Goal: Task Accomplishment & Management: Manage account settings

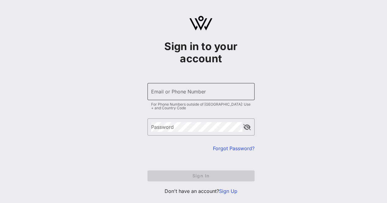
click at [168, 100] on div "Email or Phone Number" at bounding box center [201, 91] width 100 height 17
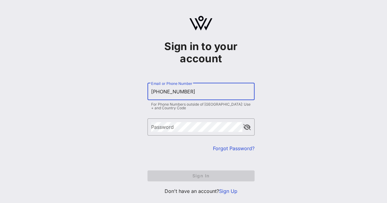
type input "+17736039616"
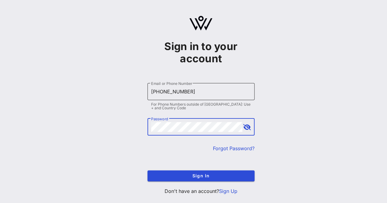
click at [147, 171] on button "Sign In" at bounding box center [200, 176] width 107 height 11
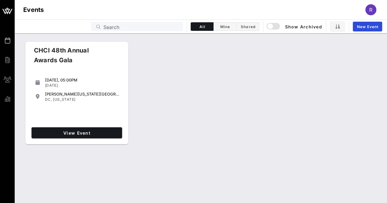
click at [89, 59] on div "CHCI 48th Annual Awards Gala" at bounding box center [72, 58] width 86 height 24
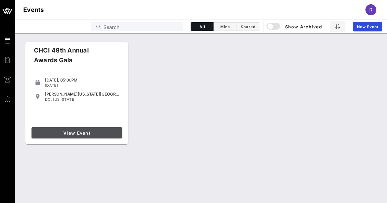
click at [80, 132] on span "View Event" at bounding box center [77, 132] width 86 height 5
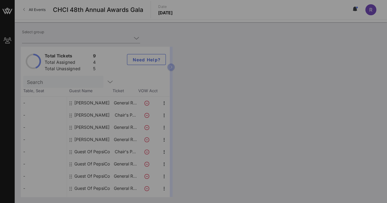
type input "PepsiCo (PepsiCo) [[PERSON_NAME], [PERSON_NAME][EMAIL_ADDRESS][PERSON_NAME][DOM…"
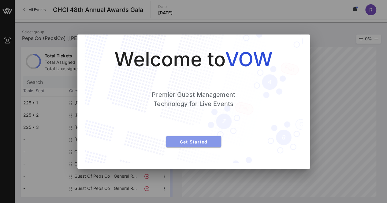
click at [191, 140] on span "Get Started" at bounding box center [193, 141] width 45 height 5
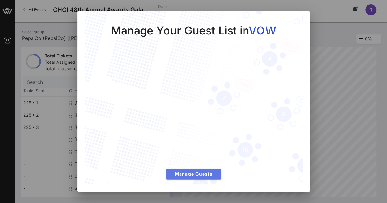
click at [192, 172] on span "Manage Guests" at bounding box center [193, 173] width 45 height 5
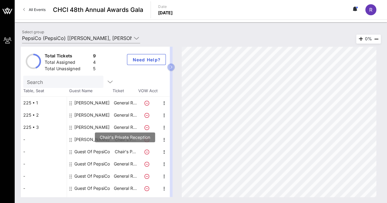
scroll to position [9, 0]
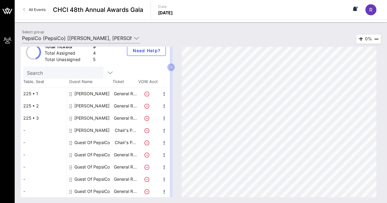
click at [79, 143] on div "Guest Of PepsiCo" at bounding box center [91, 143] width 35 height 12
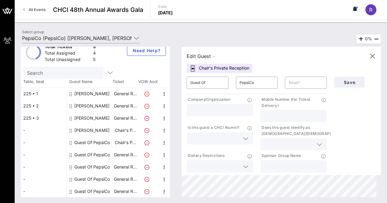
click at [85, 154] on div "Guest Of PepsiCo" at bounding box center [91, 155] width 35 height 12
click at [90, 141] on div "Guest Of PepsiCo" at bounding box center [91, 143] width 35 height 12
click at [88, 154] on div "Guest Of PepsiCo" at bounding box center [91, 155] width 35 height 12
click at [28, 12] on link "All Events" at bounding box center [35, 10] width 30 height 10
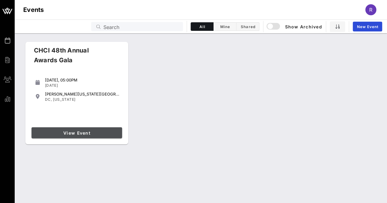
click at [63, 133] on span "View Event" at bounding box center [77, 132] width 86 height 5
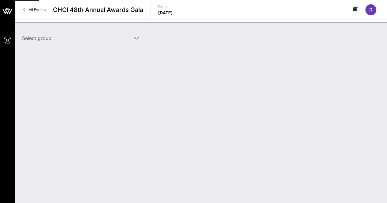
type input "PepsiCo (PepsiCo) [[PERSON_NAME], [PERSON_NAME][EMAIL_ADDRESS][PERSON_NAME][DOM…"
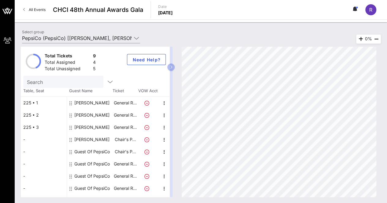
scroll to position [9, 0]
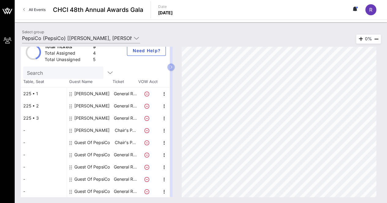
click at [82, 156] on div "Guest Of PepsiCo" at bounding box center [91, 155] width 35 height 12
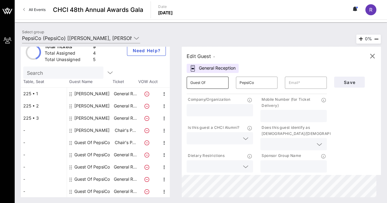
click at [225, 86] on input "Guest Of" at bounding box center [207, 83] width 35 height 10
type input "G"
type input "Ryan"
type input "Middleton"
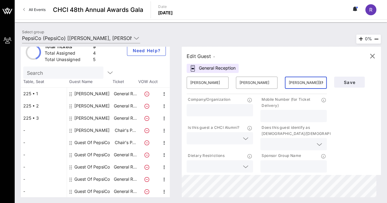
click at [317, 83] on input "Ryan.middleton@pepsico.com" at bounding box center [305, 83] width 35 height 10
type input "Ryan.middleton1@pepsico.com"
click at [203, 111] on input "text" at bounding box center [219, 110] width 59 height 8
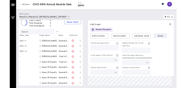
scroll to position [0, 0]
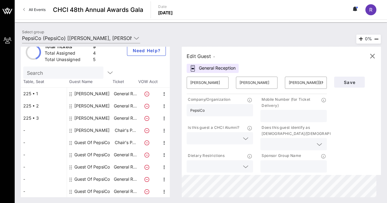
type input "PepsiCo"
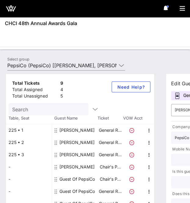
click at [161, 36] on div "My Groups CHCI 48th Annual Awards Gala All Events CHCI 48th Annual Awards Gala …" at bounding box center [95, 101] width 190 height 203
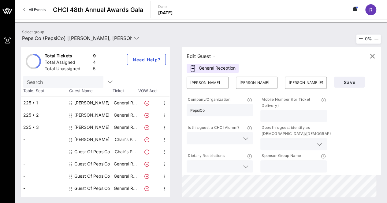
click at [273, 119] on input "text" at bounding box center [293, 116] width 59 height 8
paste input "2406789478"
type input "2406789478"
click at [218, 137] on input "text" at bounding box center [214, 138] width 49 height 8
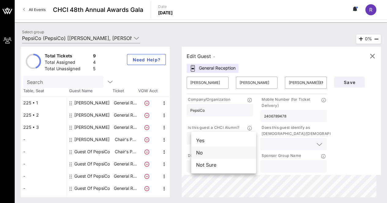
click at [203, 155] on div "No" at bounding box center [223, 153] width 65 height 12
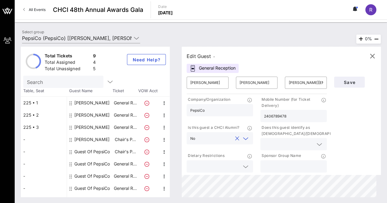
click at [274, 138] on div at bounding box center [293, 144] width 59 height 12
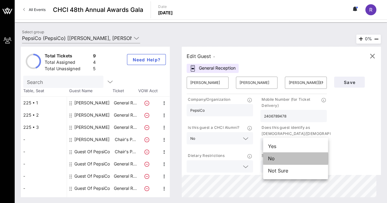
click at [272, 156] on div "No" at bounding box center [295, 158] width 65 height 12
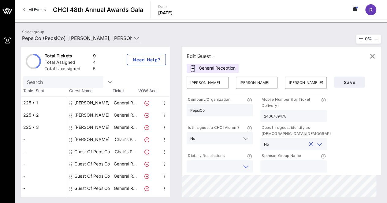
click at [233, 167] on input "text" at bounding box center [214, 167] width 49 height 8
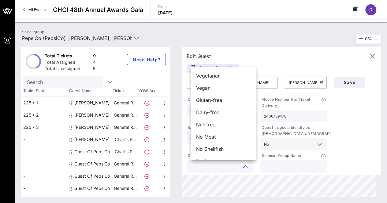
click at [274, 169] on input "text" at bounding box center [293, 167] width 59 height 8
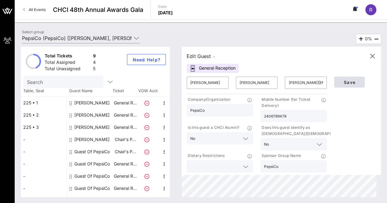
type input "PepsiCo"
click at [349, 79] on button "Save" at bounding box center [349, 82] width 31 height 11
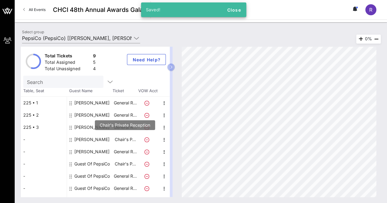
scroll to position [9, 0]
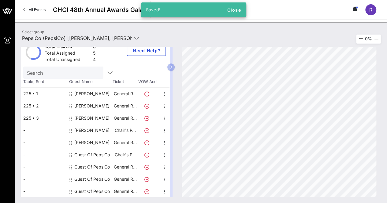
click at [86, 152] on div "Guest Of PepsiCo" at bounding box center [91, 155] width 35 height 12
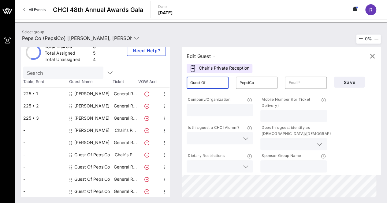
click at [205, 85] on input "Guest Of" at bounding box center [207, 83] width 35 height 10
type input "G"
type input "Sarah"
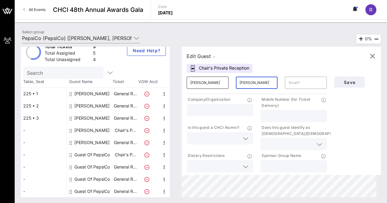
type input "Towles"
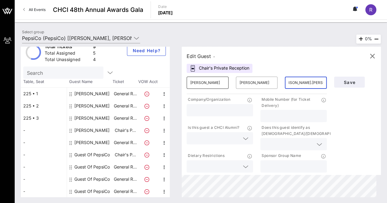
scroll to position [0, 15]
type input "Sarah.towles@pepsico.com"
type input "PepsiCo"
type input "5125738425"
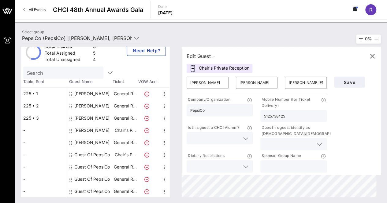
click at [209, 140] on input "text" at bounding box center [214, 138] width 49 height 8
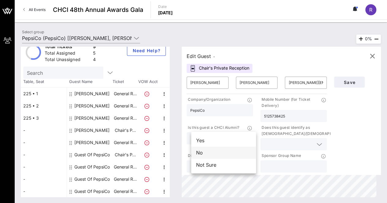
click at [208, 152] on div "No" at bounding box center [223, 153] width 65 height 12
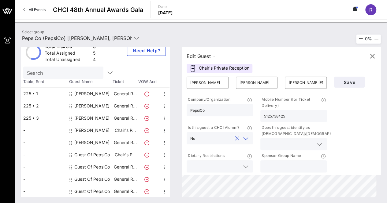
click at [283, 142] on input "text" at bounding box center [288, 144] width 49 height 8
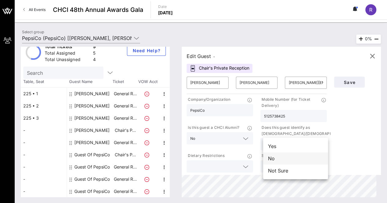
click at [273, 156] on div "No" at bounding box center [295, 158] width 65 height 12
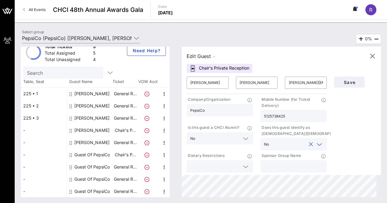
click at [296, 164] on input "text" at bounding box center [293, 167] width 59 height 8
type input "PepsiCo"
click at [353, 82] on span "Save" at bounding box center [349, 82] width 21 height 5
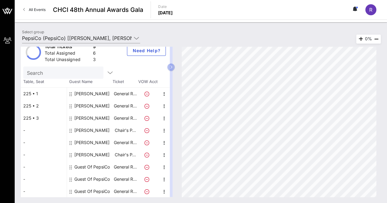
click at [146, 155] on icon at bounding box center [146, 155] width 5 height 5
click at [105, 154] on div "[PERSON_NAME]" at bounding box center [90, 155] width 46 height 12
click at [163, 153] on icon "button" at bounding box center [163, 155] width 7 height 7
click at [174, 156] on div "Edit" at bounding box center [179, 156] width 12 height 5
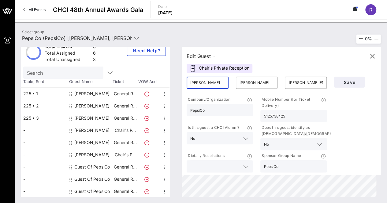
click at [208, 80] on input "Sarah" at bounding box center [207, 83] width 35 height 10
type input "Samantha"
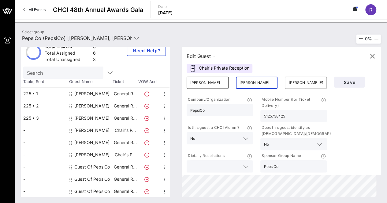
type input "Lozano"
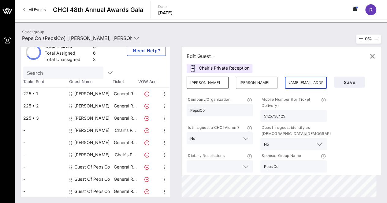
scroll to position [0, 22]
type input "Samantha.lozano@pepsico.com"
click at [290, 116] on input "5125738425" at bounding box center [293, 116] width 59 height 8
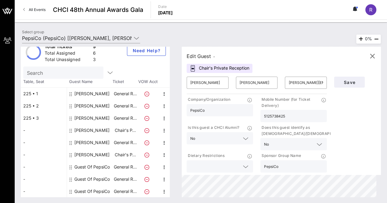
click at [290, 116] on input "5125738425" at bounding box center [293, 116] width 59 height 8
type input "2198880364"
click at [276, 141] on input "text" at bounding box center [288, 144] width 35 height 8
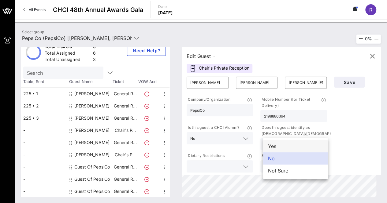
click at [276, 147] on div "Yes" at bounding box center [295, 146] width 65 height 12
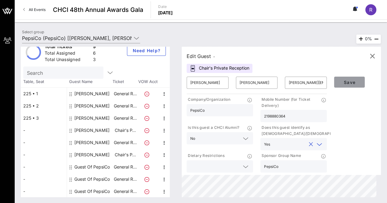
click at [346, 84] on span "Save" at bounding box center [349, 82] width 21 height 5
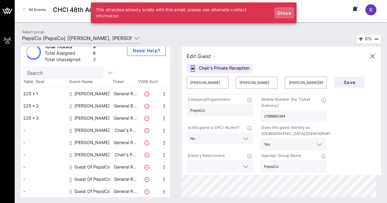
click at [281, 14] on span "Close" at bounding box center [284, 12] width 15 height 5
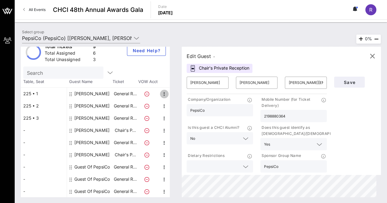
click at [163, 94] on icon "button" at bounding box center [163, 93] width 7 height 7
click at [178, 94] on div "Edit" at bounding box center [179, 95] width 12 height 5
type input "samantha.lozano@pepsico.com"
click at [217, 81] on input "Samantha" at bounding box center [207, 83] width 35 height 10
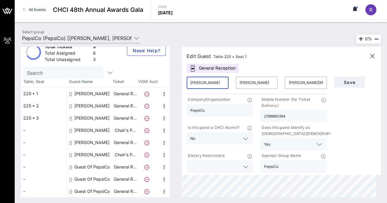
click at [217, 81] on input "Samantha" at bounding box center [207, 83] width 35 height 10
type input "Sarah"
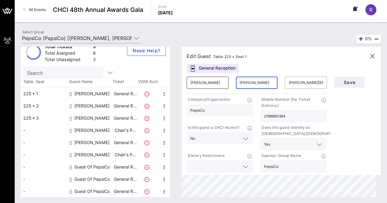
type input "Towles"
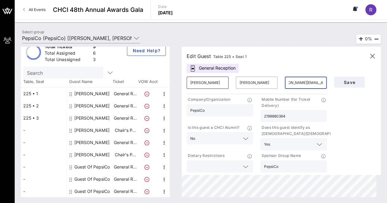
scroll to position [0, 15]
type input "Sarah.towles@pepsico.com"
click at [290, 117] on input "2198880364" at bounding box center [293, 116] width 59 height 8
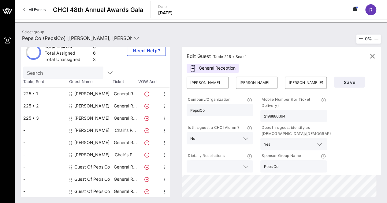
click at [290, 117] on input "2198880364" at bounding box center [293, 116] width 59 height 8
type input "5125738425"
click at [284, 142] on input "text" at bounding box center [288, 144] width 33 height 8
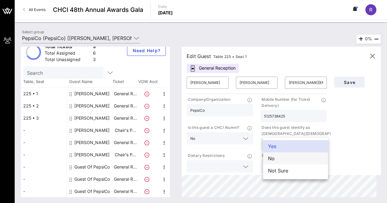
click at [279, 160] on div "No" at bounding box center [295, 158] width 65 height 12
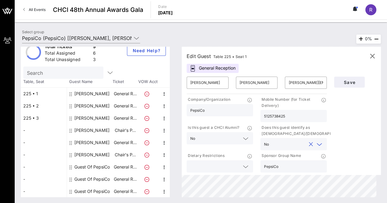
click at [248, 167] on icon at bounding box center [246, 166] width 6 height 7
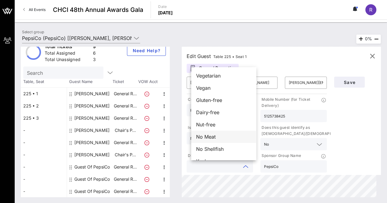
click at [214, 137] on span "No Meat" at bounding box center [206, 136] width 20 height 7
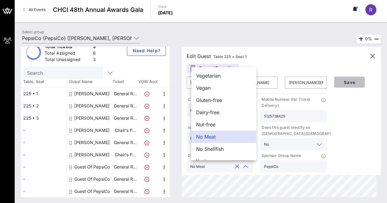
click at [350, 83] on span "Save" at bounding box center [349, 82] width 21 height 5
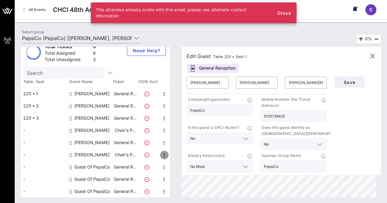
click at [162, 153] on icon "button" at bounding box center [163, 155] width 7 height 7
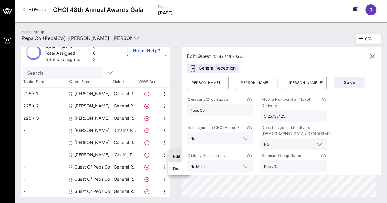
click at [173, 153] on div "Edit" at bounding box center [179, 157] width 12 height 10
type input "sarah.towles@pepsico.com"
click at [299, 83] on input "sarah.towles@pepsico.com" at bounding box center [305, 83] width 35 height 10
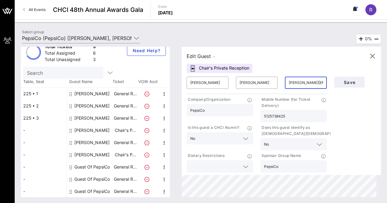
click at [299, 83] on input "sarah.towles@pepsico.com" at bounding box center [305, 83] width 35 height 10
click at [217, 86] on input "Sarah" at bounding box center [207, 83] width 35 height 10
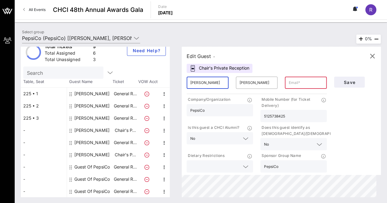
click at [217, 86] on input "Sarah" at bounding box center [207, 83] width 35 height 10
click at [259, 85] on input "Towles" at bounding box center [256, 83] width 35 height 10
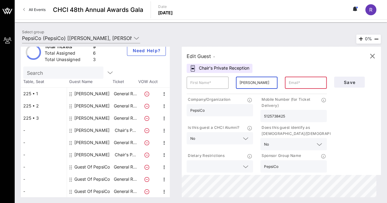
click at [259, 85] on input "Towles" at bounding box center [256, 83] width 35 height 10
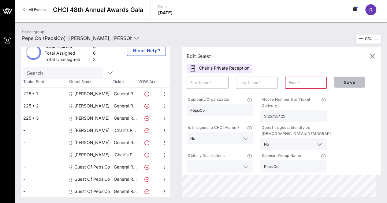
drag, startPoint x: 354, startPoint y: 79, endPoint x: 307, endPoint y: 109, distance: 55.4
click at [307, 109] on div "​ ​ ​ Company/Organization PepsiCo Mobile Number (for Ticket Delivery) 51257384…" at bounding box center [281, 123] width 196 height 101
click at [299, 113] on input "5125738425" at bounding box center [293, 116] width 59 height 8
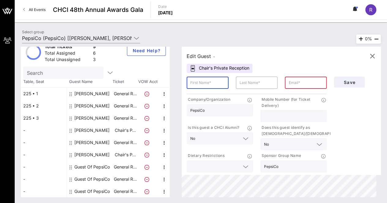
click at [214, 83] on input "text" at bounding box center [207, 83] width 35 height 10
type input "Rebecca"
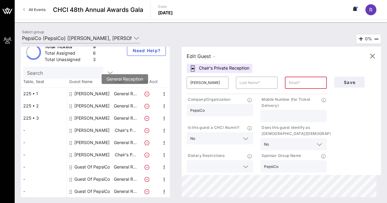
click at [119, 98] on p "General R…" at bounding box center [125, 94] width 24 height 12
click at [260, 84] on input "text" at bounding box center [256, 83] width 35 height 10
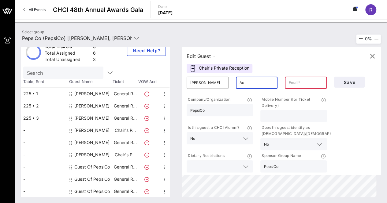
type input "A"
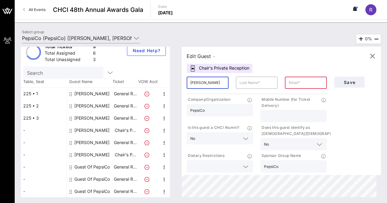
click at [212, 86] on input "Rebecca" at bounding box center [207, 83] width 35 height 10
type input "R"
click at [370, 57] on icon "button" at bounding box center [371, 56] width 7 height 7
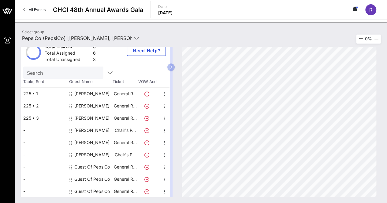
click at [85, 168] on div "Guest Of PepsiCo" at bounding box center [91, 167] width 35 height 12
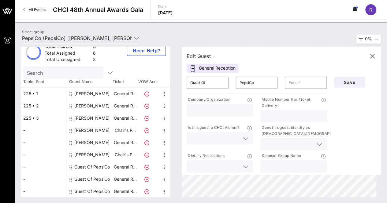
click at [85, 168] on div "Guest Of PepsiCo" at bounding box center [91, 167] width 35 height 12
click at [201, 85] on input "Guest Of" at bounding box center [207, 83] width 35 height 10
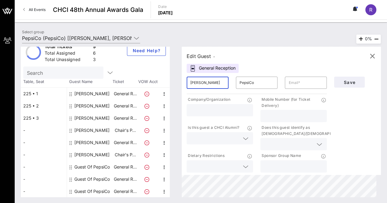
type input "Rebecca"
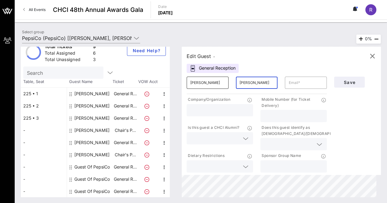
type input "Acuna"
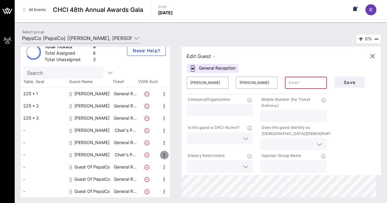
click at [162, 155] on icon "button" at bounding box center [163, 155] width 7 height 7
click at [174, 155] on div "Edit" at bounding box center [179, 156] width 12 height 5
type input "Sarah"
type input "Towles"
type input "sarah.towles@pepsico.com"
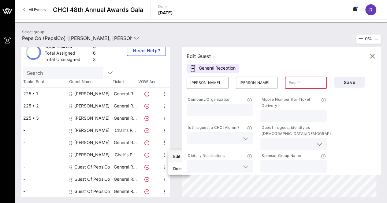
type input "PepsiCo"
type input "5125738425"
type input "PepsiCo"
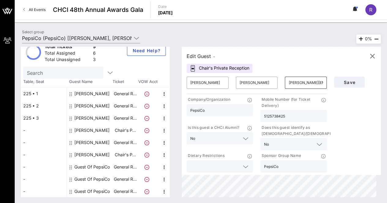
click at [307, 83] on input "sarah.towles@pepsico.com" at bounding box center [305, 83] width 35 height 10
click at [291, 116] on input "5125738425" at bounding box center [293, 116] width 59 height 8
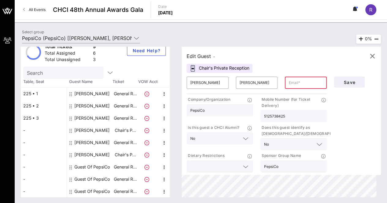
click at [291, 116] on input "5125738425" at bounding box center [293, 116] width 59 height 8
click at [257, 81] on input "Towles" at bounding box center [256, 83] width 35 height 10
click at [200, 78] on input "Sarah" at bounding box center [207, 83] width 35 height 10
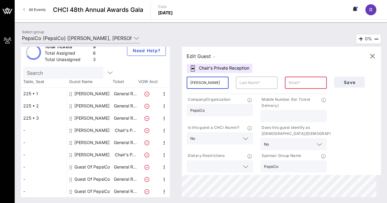
click at [200, 78] on input "Sarah" at bounding box center [207, 83] width 35 height 10
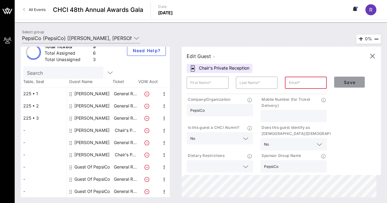
click at [358, 82] on span "Save" at bounding box center [349, 82] width 21 height 5
click at [162, 95] on icon "button" at bounding box center [163, 93] width 7 height 7
click at [182, 95] on div "Edit" at bounding box center [179, 95] width 12 height 5
type input "Samantha"
type input "Lozano"
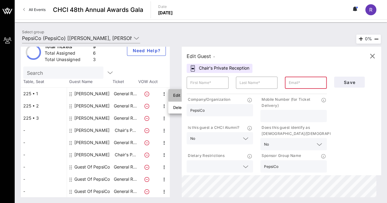
type input "samantha.lozano@pepsico.com"
type input "2198880364"
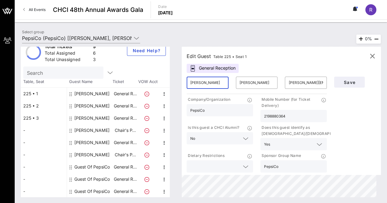
click at [218, 86] on input "Samantha" at bounding box center [207, 83] width 35 height 10
type input "Rebecca"
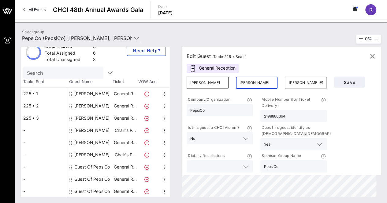
type input "Acuna"
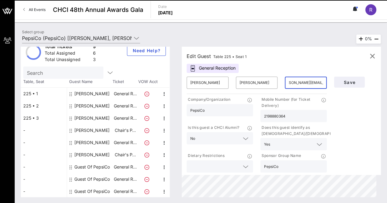
scroll to position [0, 13]
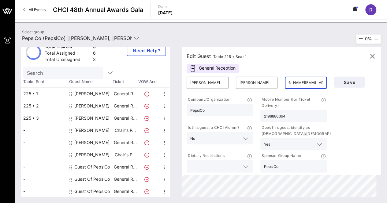
type input "rebecca.acuna@gmail.com"
type input "AT&T"
type input "9562065853"
click at [291, 169] on input "PepsiCo" at bounding box center [293, 167] width 59 height 8
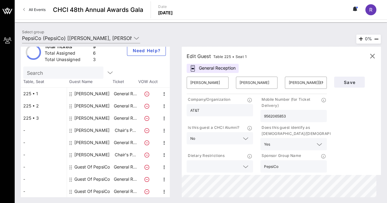
click at [291, 169] on input "PepsiCo" at bounding box center [293, 167] width 59 height 8
click at [348, 86] on button "Save" at bounding box center [349, 82] width 31 height 11
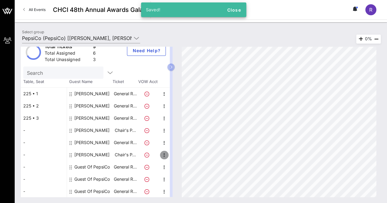
click at [165, 154] on icon "button" at bounding box center [163, 155] width 7 height 7
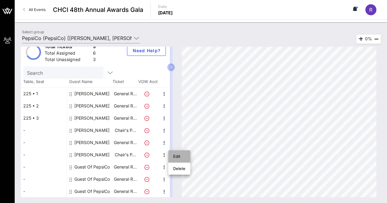
click at [179, 156] on div "Edit" at bounding box center [179, 156] width 12 height 5
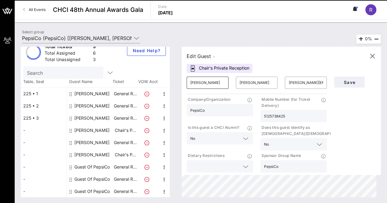
click at [208, 85] on input "Sarah" at bounding box center [207, 83] width 35 height 10
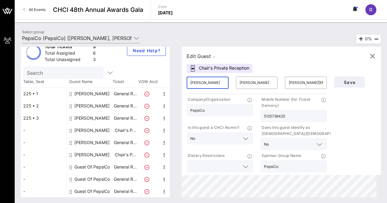
type input "Samantha"
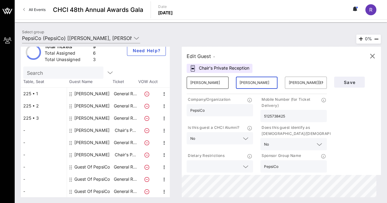
type input "Lozano"
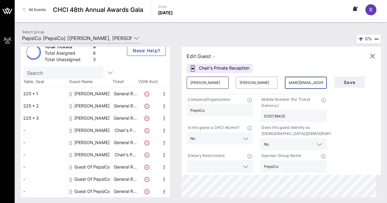
scroll to position [0, 22]
type input "Samantha.lozano@pepsico.com"
click at [299, 119] on input "5125738425" at bounding box center [293, 116] width 59 height 8
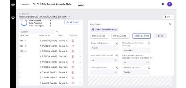
scroll to position [0, 0]
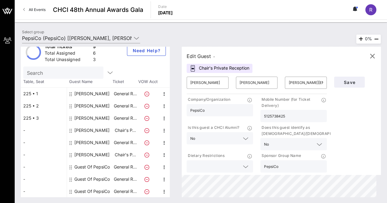
click at [299, 119] on input "5125738425" at bounding box center [293, 116] width 59 height 8
type input "2198880364"
click at [284, 142] on input "text" at bounding box center [288, 144] width 35 height 8
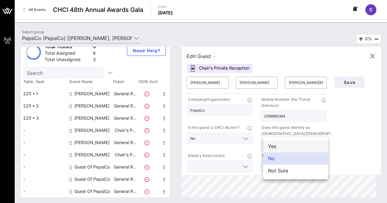
click at [277, 149] on div "Yes" at bounding box center [295, 146] width 65 height 12
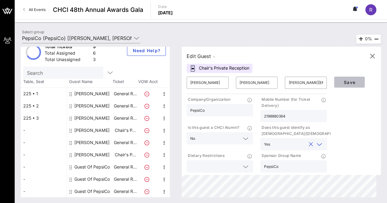
click at [354, 81] on span "Save" at bounding box center [349, 82] width 21 height 5
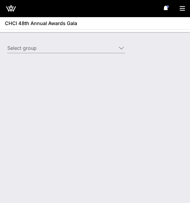
type input "PepsiCo (PepsiCo) [[PERSON_NAME], [PERSON_NAME][EMAIL_ADDRESS][PERSON_NAME][DOM…"
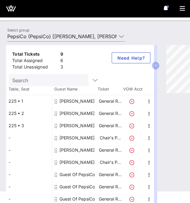
scroll to position [13, 0]
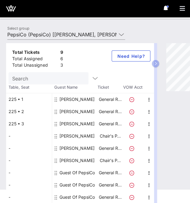
click at [77, 170] on div "Guest Of PepsiCo" at bounding box center [77, 173] width 35 height 12
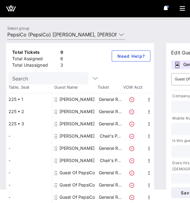
click at [77, 170] on div "Guest Of PepsiCo" at bounding box center [77, 173] width 35 height 12
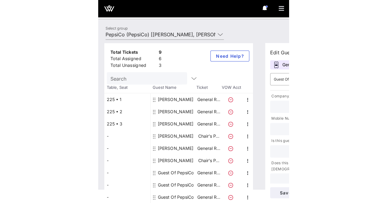
scroll to position [0, 0]
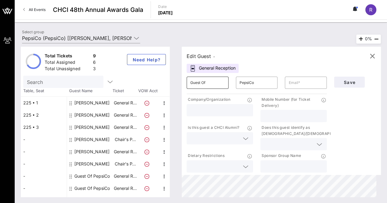
click at [190, 83] on input "Guest Of" at bounding box center [207, 83] width 35 height 10
type input "G"
type input "[PERSON_NAME]"
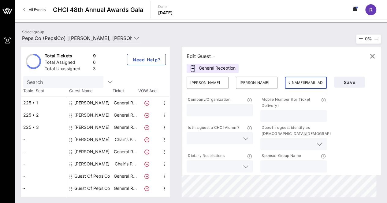
type input "Sarah.towles@pepsico.com"
click at [190, 108] on input "text" at bounding box center [219, 110] width 59 height 8
type input "p"
type input "{"
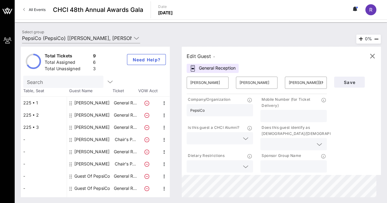
type input "PepsiCo"
type input "5125738425"
click at [190, 141] on input "text" at bounding box center [214, 138] width 49 height 8
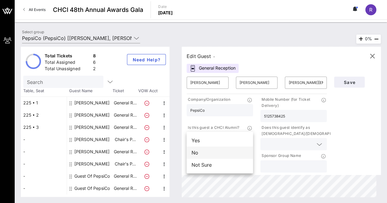
click at [190, 150] on div "No" at bounding box center [219, 153] width 66 height 12
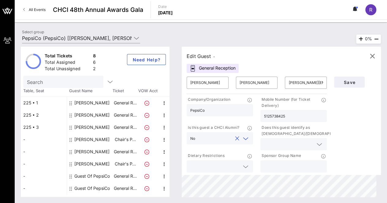
click at [190, 135] on p "Does this guest identify as [DEMOGRAPHIC_DATA]/[DEMOGRAPHIC_DATA]?" at bounding box center [305, 131] width 91 height 12
click at [190, 145] on input "text" at bounding box center [288, 144] width 49 height 8
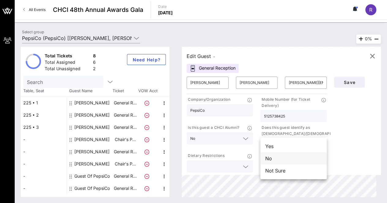
click at [190, 158] on div "No" at bounding box center [293, 158] width 66 height 12
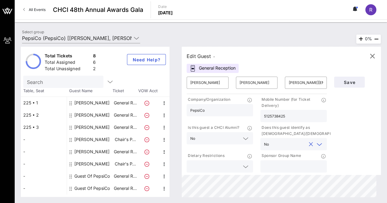
click at [190, 167] on input "text" at bounding box center [214, 167] width 49 height 8
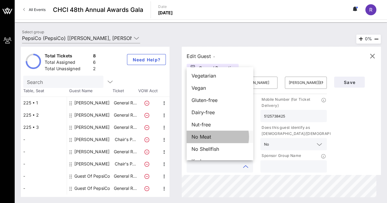
click at [190, 134] on span "No Meat" at bounding box center [201, 136] width 20 height 7
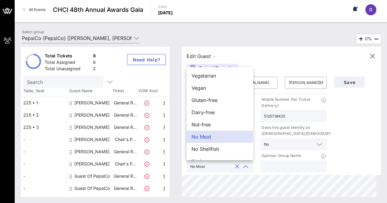
click at [190, 164] on input "text" at bounding box center [293, 167] width 59 height 8
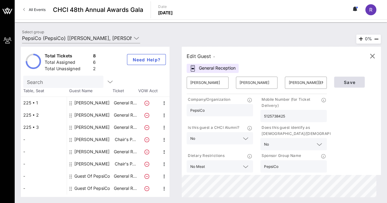
type input "PepsiCo"
click at [190, 85] on button "Save" at bounding box center [349, 82] width 31 height 11
click at [190, 82] on span "Save" at bounding box center [349, 82] width 21 height 5
click at [190, 85] on button "Save" at bounding box center [349, 82] width 31 height 11
click at [190, 112] on input "5125738425" at bounding box center [293, 116] width 59 height 8
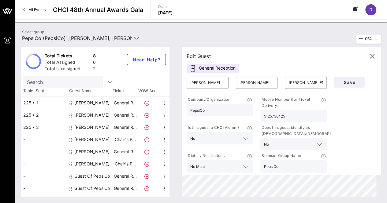
click at [190, 112] on input "5125738425" at bounding box center [293, 116] width 59 height 8
click at [190, 83] on span "Save" at bounding box center [349, 82] width 21 height 5
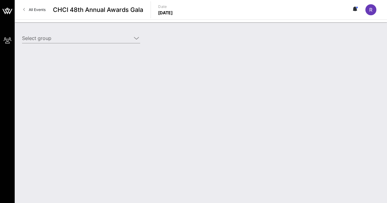
type input "PepsiCo (PepsiCo) [[PERSON_NAME], [PERSON_NAME][EMAIL_ADDRESS][PERSON_NAME][DOM…"
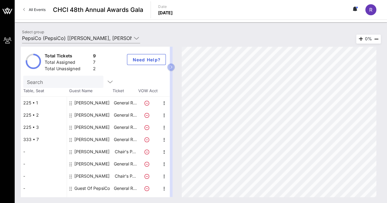
scroll to position [9, 0]
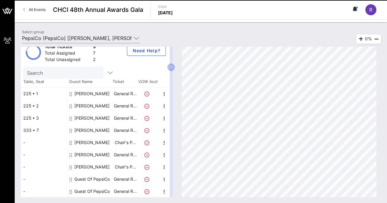
click at [87, 177] on div "Guest Of PepsiCo" at bounding box center [91, 179] width 35 height 12
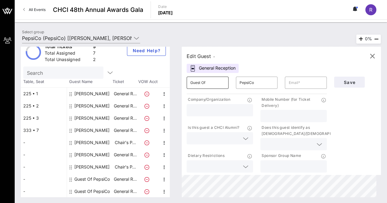
click at [208, 83] on input "Guest Of" at bounding box center [207, 83] width 35 height 10
click at [280, 117] on input "text" at bounding box center [293, 116] width 59 height 8
paste input "5125738425"
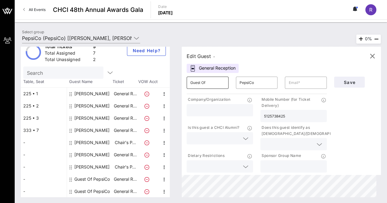
type input "5125738425"
click at [207, 83] on input "Guest Of" at bounding box center [207, 83] width 35 height 10
click at [207, 83] on input "GueOf" at bounding box center [207, 83] width 35 height 10
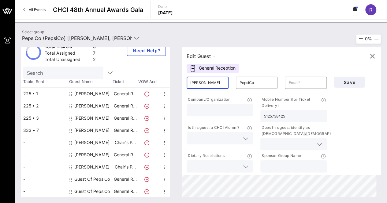
type input "Sarah"
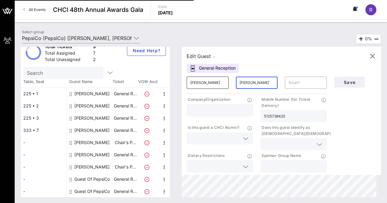
type input "Towles"
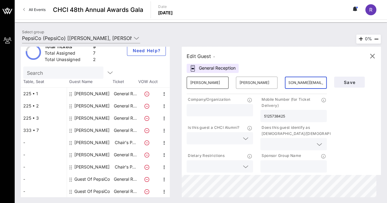
scroll to position [0, 12]
type input "sarah.towles@pepsic.com"
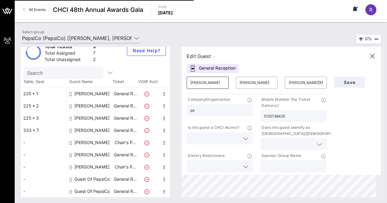
type input "p"
type input "PepsiCo"
click at [227, 137] on input "text" at bounding box center [214, 138] width 49 height 8
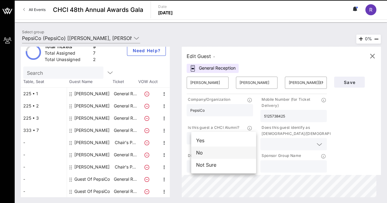
click at [208, 152] on div "No" at bounding box center [223, 153] width 65 height 12
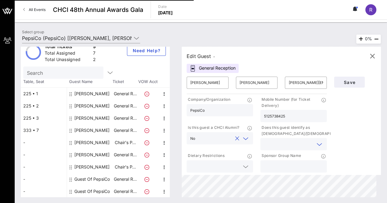
click at [279, 145] on input "text" at bounding box center [288, 144] width 49 height 8
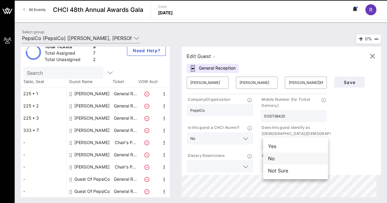
click at [276, 156] on div "No" at bounding box center [295, 158] width 65 height 12
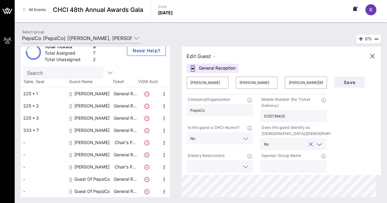
click at [243, 168] on div at bounding box center [219, 166] width 59 height 12
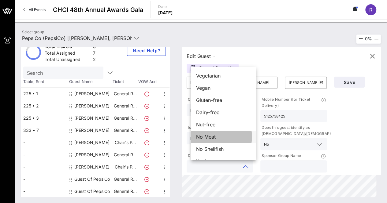
click at [220, 137] on div "No Meat" at bounding box center [223, 137] width 65 height 12
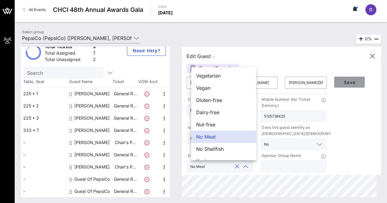
click at [347, 86] on button "Save" at bounding box center [349, 82] width 31 height 11
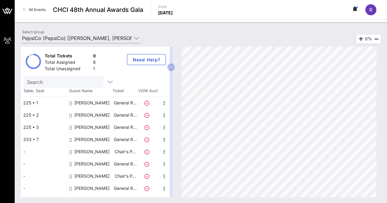
scroll to position [9, 0]
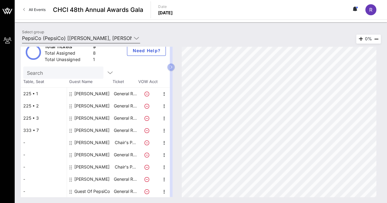
click at [136, 37] on icon at bounding box center [137, 38] width 6 height 7
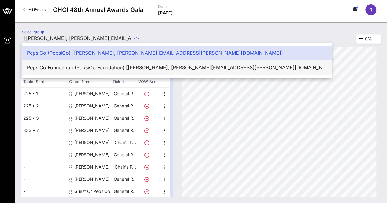
click at [112, 69] on div "PepsiCo Foundation (PepsiCo Foundation) [[PERSON_NAME], [PERSON_NAME][EMAIL_ADD…" at bounding box center [176, 68] width 299 height 6
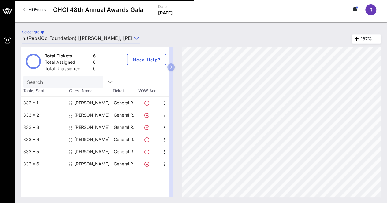
click at [92, 37] on input "PepsiCo Foundation (PepsiCo Foundation) [[PERSON_NAME], [PERSON_NAME][EMAIL_ADD…" at bounding box center [76, 38] width 109 height 10
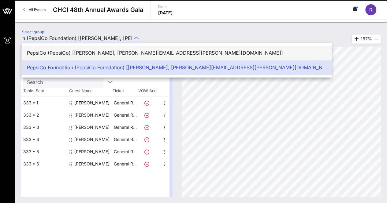
click at [90, 52] on div "PepsiCo (PepsiCo) [[PERSON_NAME], [PERSON_NAME][EMAIL_ADDRESS][PERSON_NAME][DOM…" at bounding box center [176, 53] width 299 height 6
type input "PepsiCo (PepsiCo) [[PERSON_NAME], [PERSON_NAME][EMAIL_ADDRESS][PERSON_NAME][DOM…"
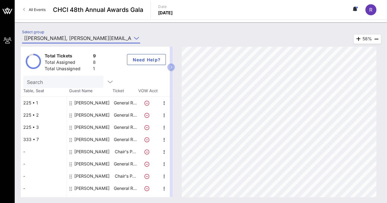
scroll to position [9, 0]
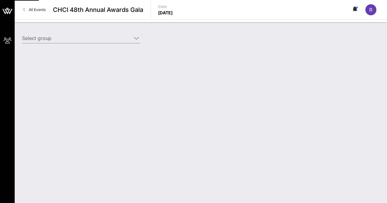
type input "PepsiCo (PepsiCo) [[PERSON_NAME], [PERSON_NAME][EMAIL_ADDRESS][PERSON_NAME][DOM…"
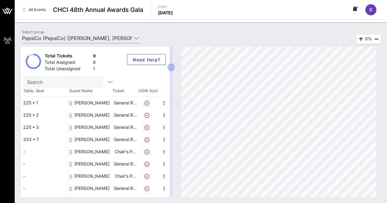
scroll to position [9, 0]
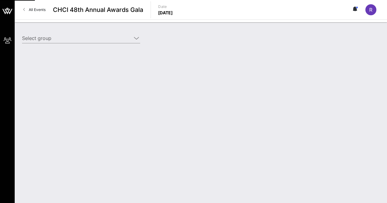
type input "PepsiCo (PepsiCo) [[PERSON_NAME], [PERSON_NAME][EMAIL_ADDRESS][PERSON_NAME][DOM…"
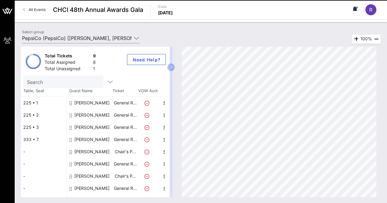
scroll to position [9, 0]
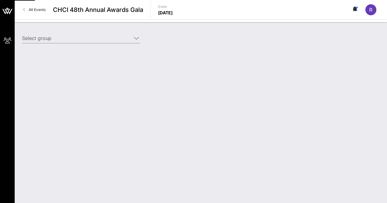
type input "PepsiCo (PepsiCo) [[PERSON_NAME], [PERSON_NAME][EMAIL_ADDRESS][PERSON_NAME][DOM…"
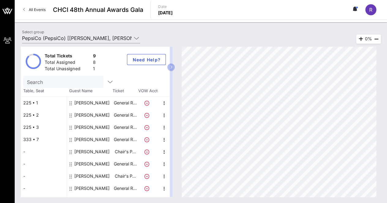
scroll to position [9, 0]
type input "PepsiCo (PepsiCo) [[PERSON_NAME], [PERSON_NAME][EMAIL_ADDRESS][PERSON_NAME][DOM…"
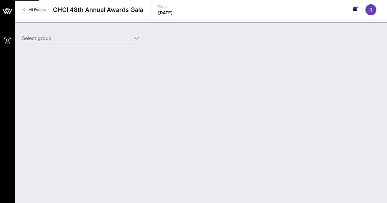
type input "PepsiCo (PepsiCo) [[PERSON_NAME], [PERSON_NAME][EMAIL_ADDRESS][PERSON_NAME][DOM…"
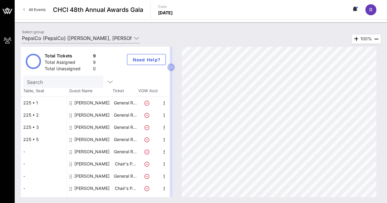
scroll to position [9, 0]
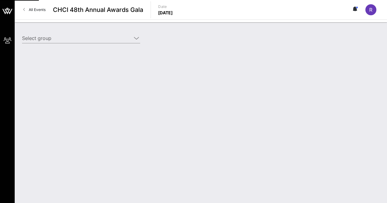
type input "PepsiCo (PepsiCo) [[PERSON_NAME], [PERSON_NAME][EMAIL_ADDRESS][PERSON_NAME][DOM…"
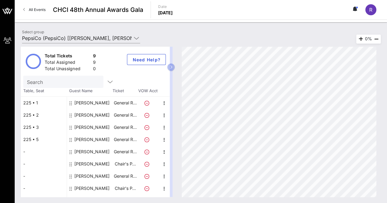
scroll to position [9, 0]
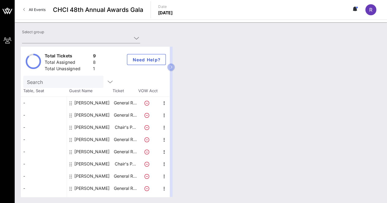
type input "PepsiCo (PepsiCo) [[PERSON_NAME], [PERSON_NAME][EMAIL_ADDRESS][PERSON_NAME][DOM…"
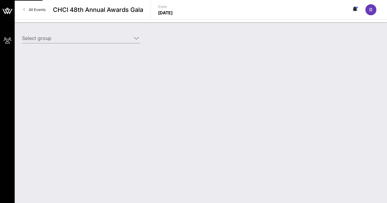
type input "PepsiCo (PepsiCo) [[PERSON_NAME], [PERSON_NAME][EMAIL_ADDRESS][PERSON_NAME][DOM…"
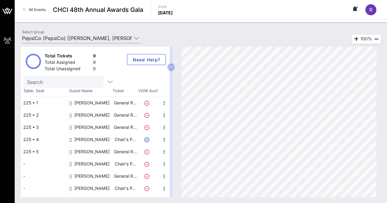
scroll to position [9, 0]
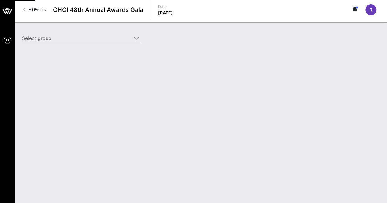
type input "PepsiCo (PepsiCo) [[PERSON_NAME], [PERSON_NAME][EMAIL_ADDRESS][PERSON_NAME][DOM…"
